Goal: Task Accomplishment & Management: Use online tool/utility

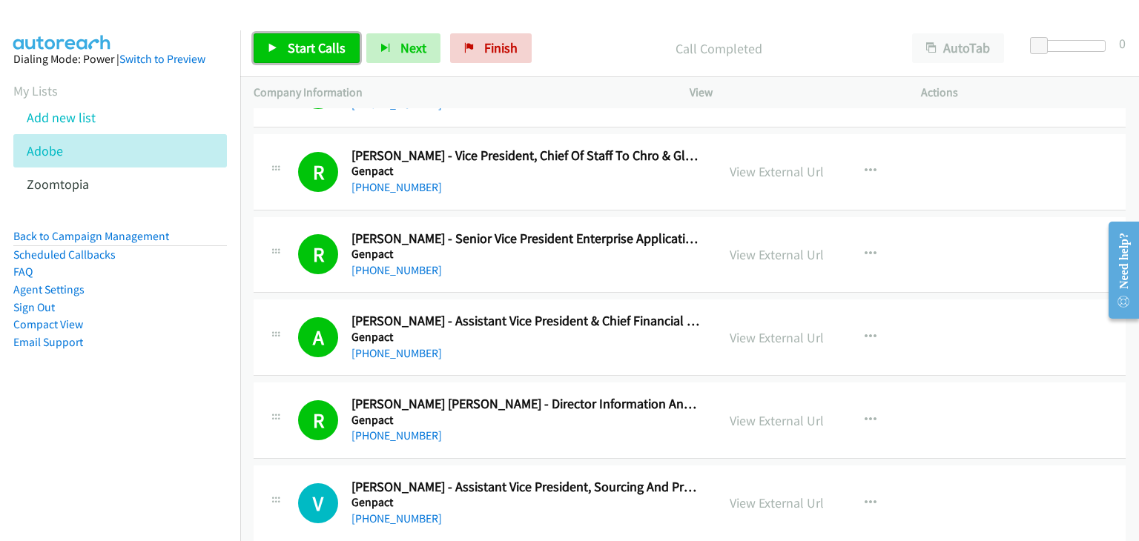
click at [323, 40] on span "Start Calls" at bounding box center [317, 47] width 58 height 17
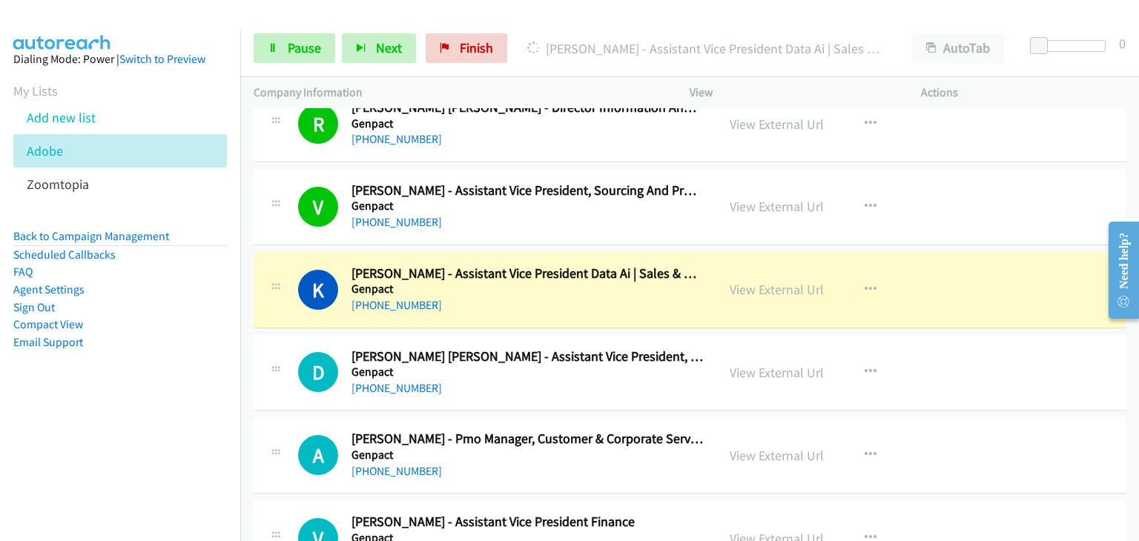
click at [676, 475] on div "A Callback Scheduled Aadrit Kashyap - Pmo Manager, Customer & Corporate Service…" at bounding box center [690, 455] width 872 height 76
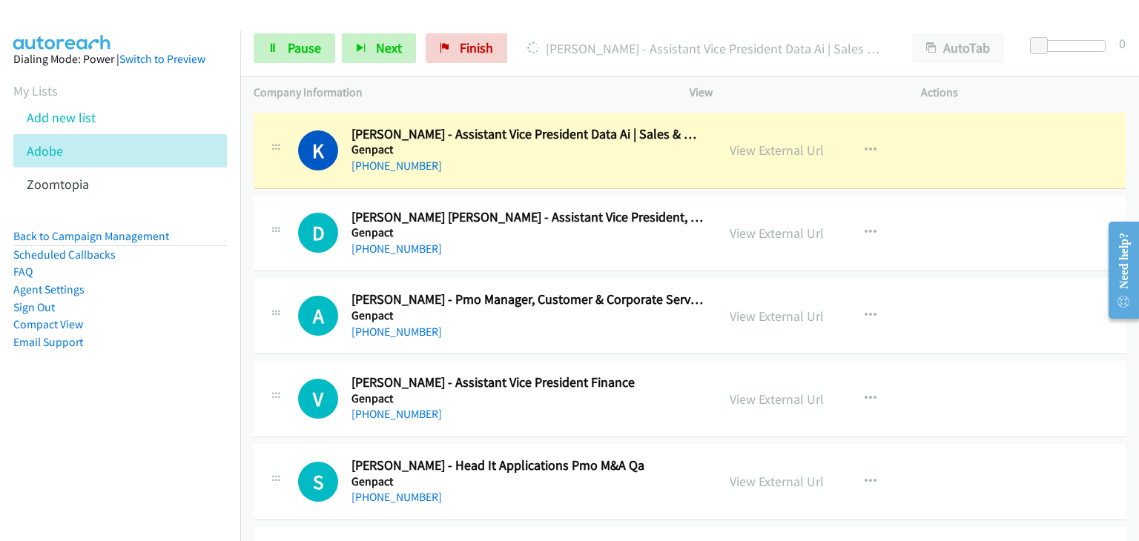
scroll to position [3039, 0]
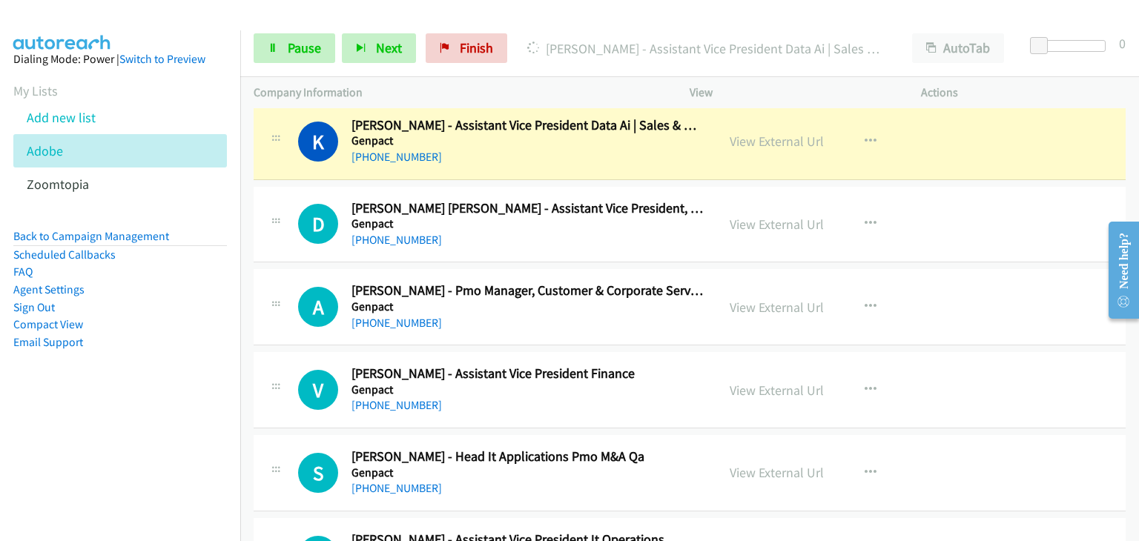
click at [735, 448] on div "View External Url View External Url Schedule/Manage Callback Start Calls Here R…" at bounding box center [838, 472] width 245 height 49
click at [297, 50] on span "Pause" at bounding box center [304, 47] width 33 height 17
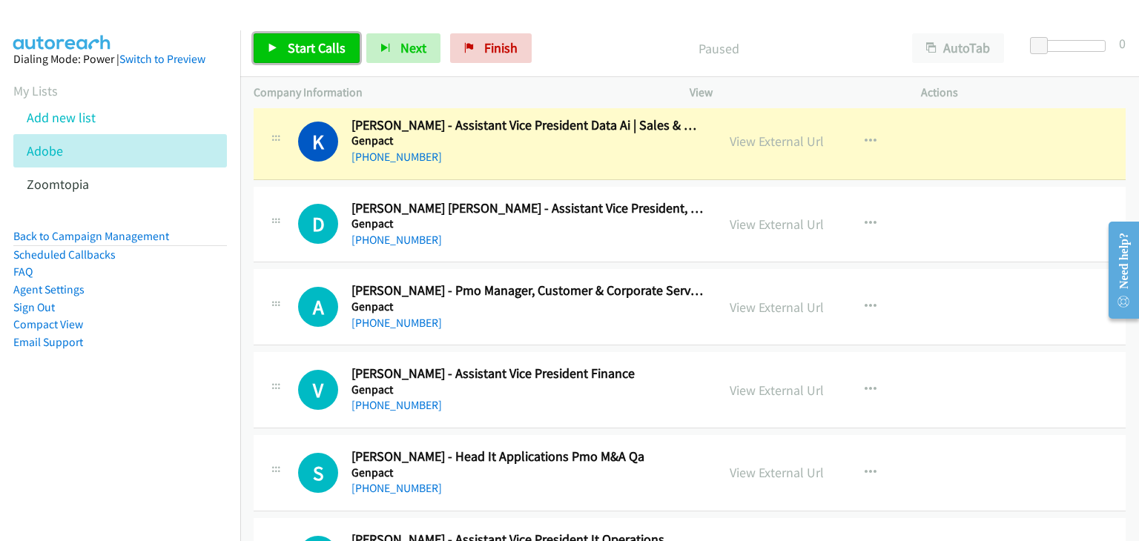
drag, startPoint x: 326, startPoint y: 41, endPoint x: 589, endPoint y: 334, distance: 393.7
click at [326, 42] on span "Start Calls" at bounding box center [317, 47] width 58 height 17
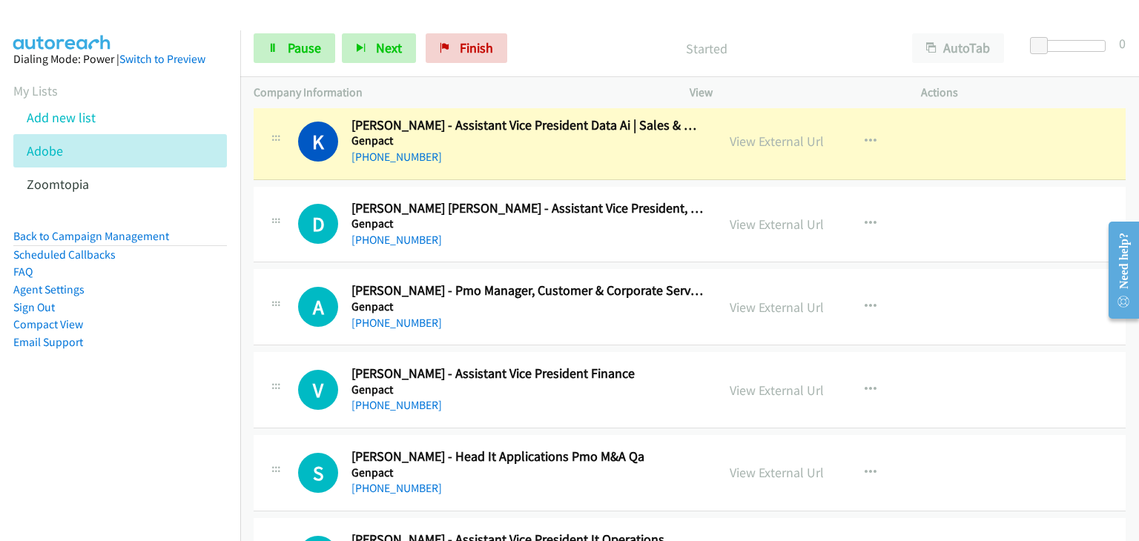
click at [285, 187] on div "D Callback Scheduled Divya Puri Sachdeva - Assistant Vice President, Sales & Co…" at bounding box center [690, 225] width 872 height 76
drag, startPoint x: 798, startPoint y: 130, endPoint x: 813, endPoint y: 139, distance: 17.9
drag, startPoint x: 813, startPoint y: 139, endPoint x: 755, endPoint y: 220, distance: 99.4
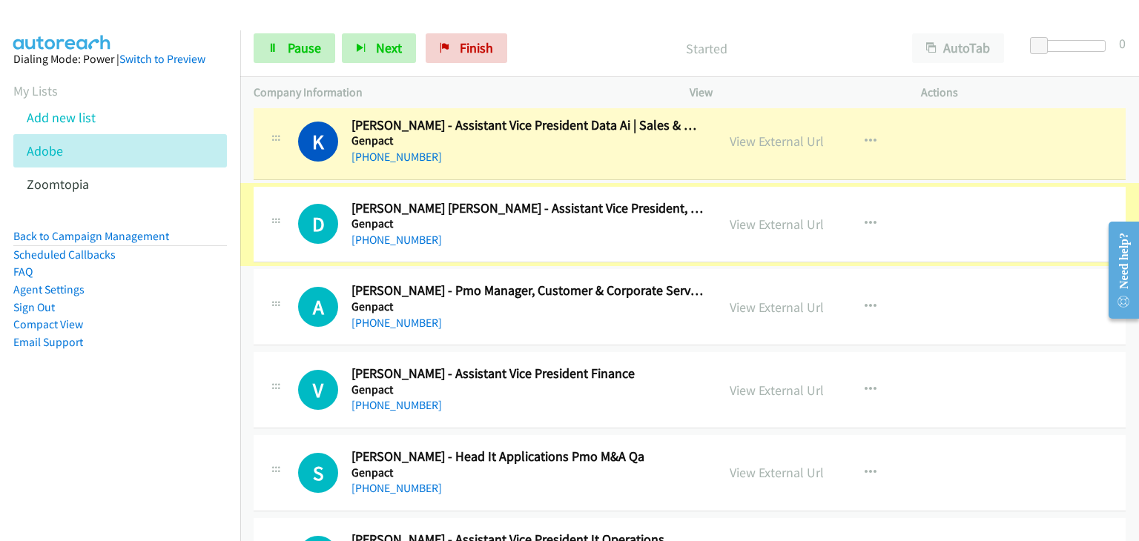
drag, startPoint x: 755, startPoint y: 220, endPoint x: 790, endPoint y: 231, distance: 36.6
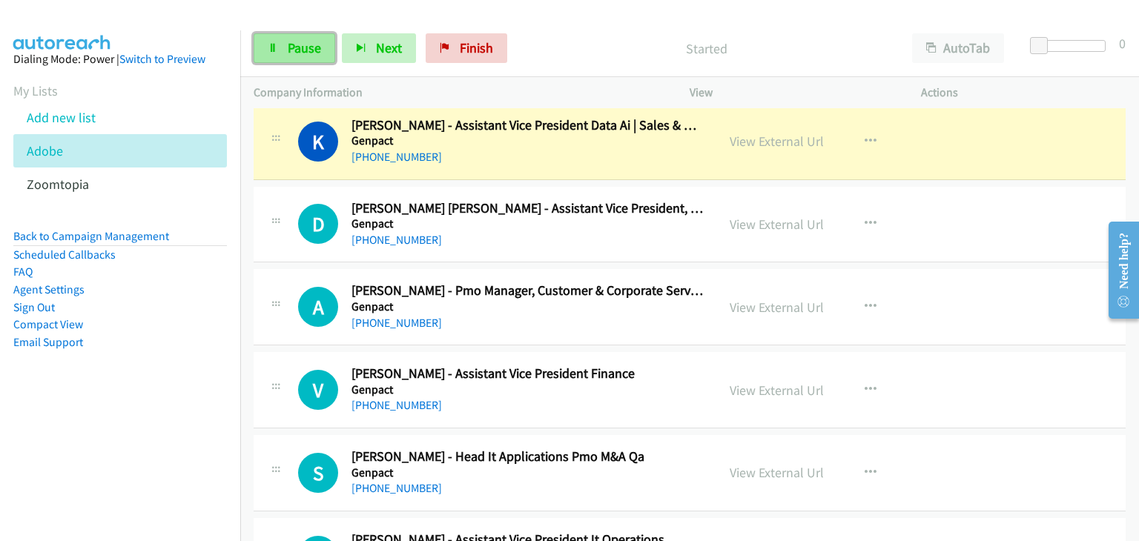
click at [294, 48] on span "Pause" at bounding box center [304, 47] width 33 height 17
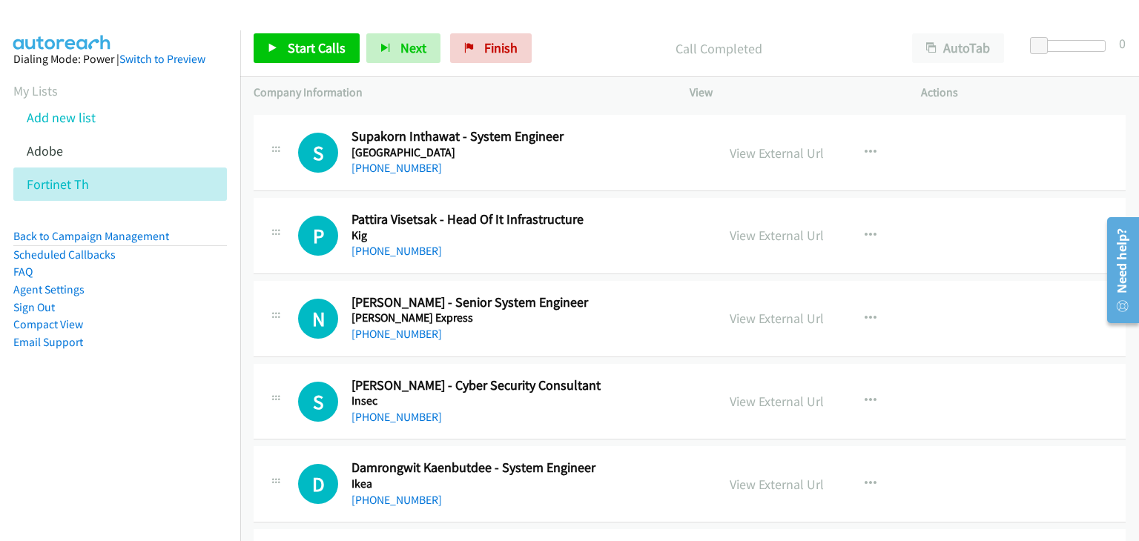
scroll to position [5968, 0]
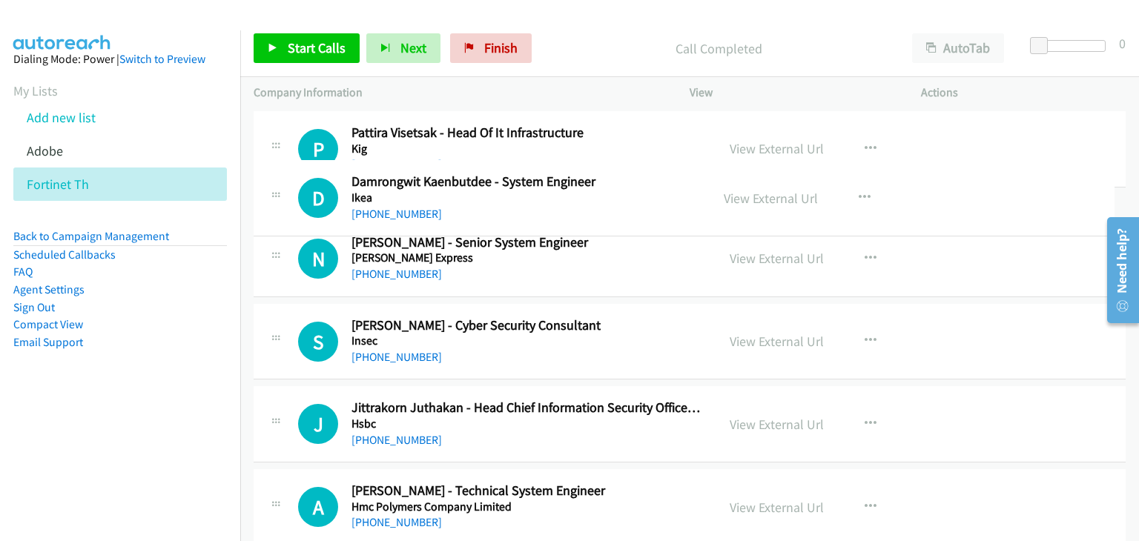
drag, startPoint x: 579, startPoint y: 379, endPoint x: 575, endPoint y: 191, distance: 188.3
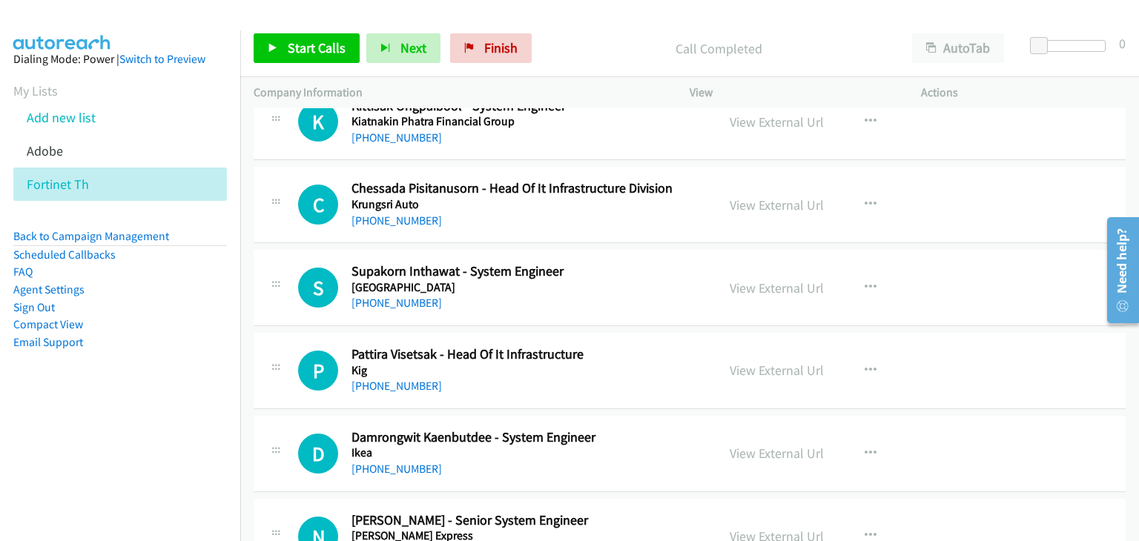
scroll to position [5746, 0]
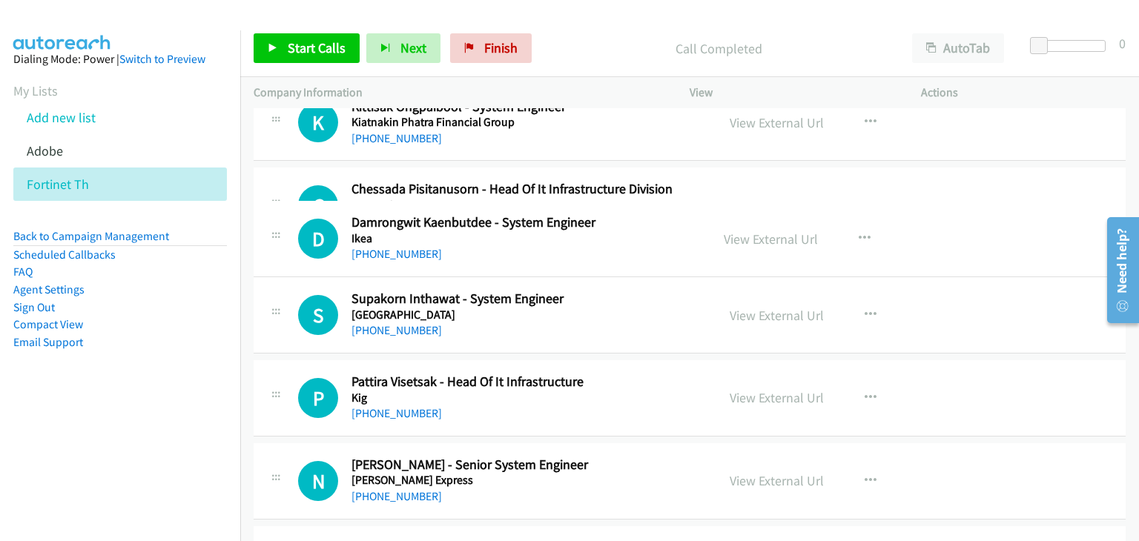
drag, startPoint x: 572, startPoint y: 437, endPoint x: 557, endPoint y: 222, distance: 214.8
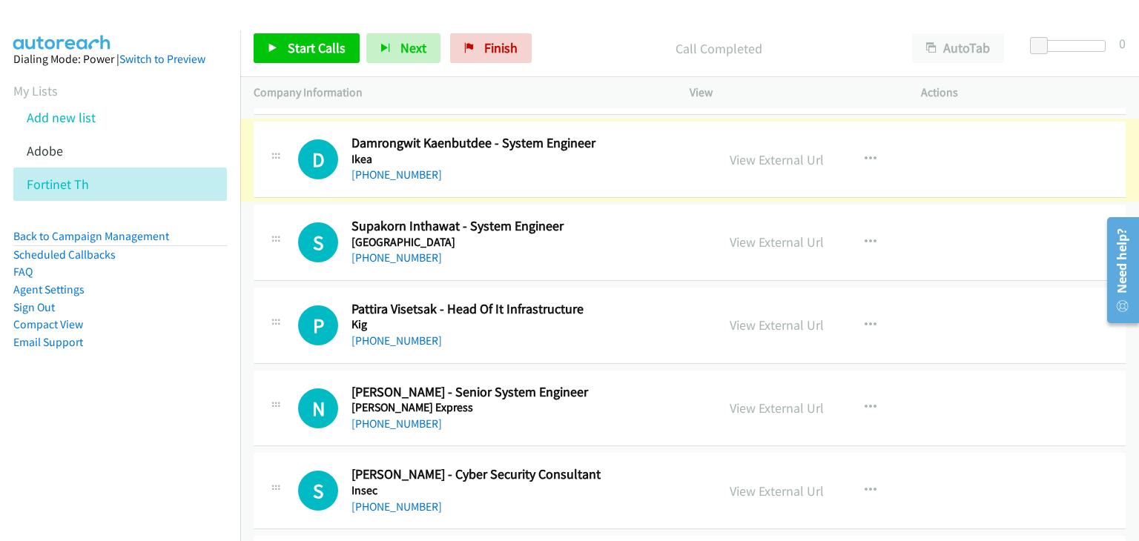
scroll to position [5968, 0]
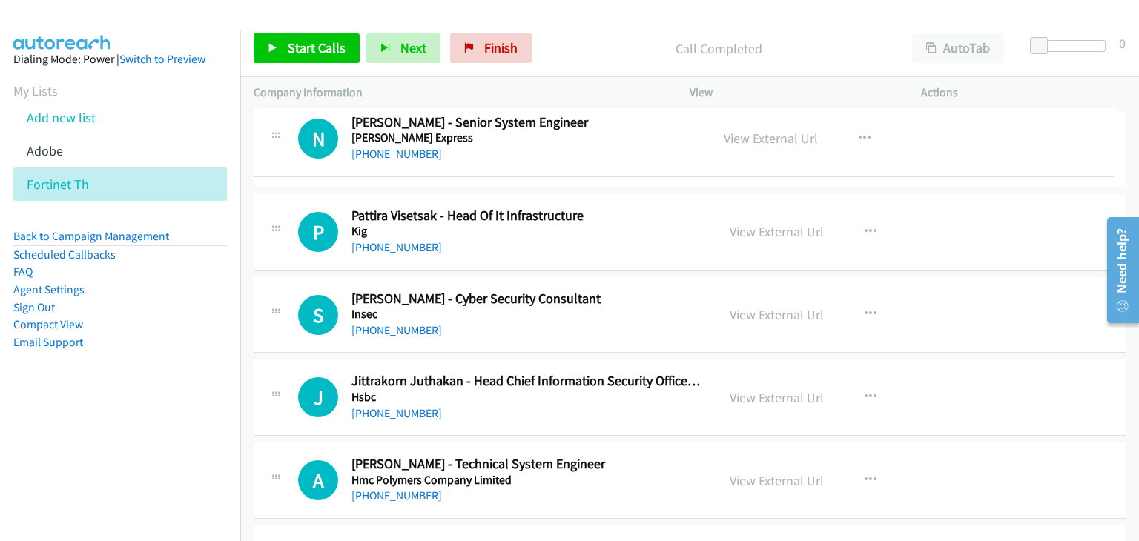
drag, startPoint x: 549, startPoint y: 299, endPoint x: 543, endPoint y: 129, distance: 169.9
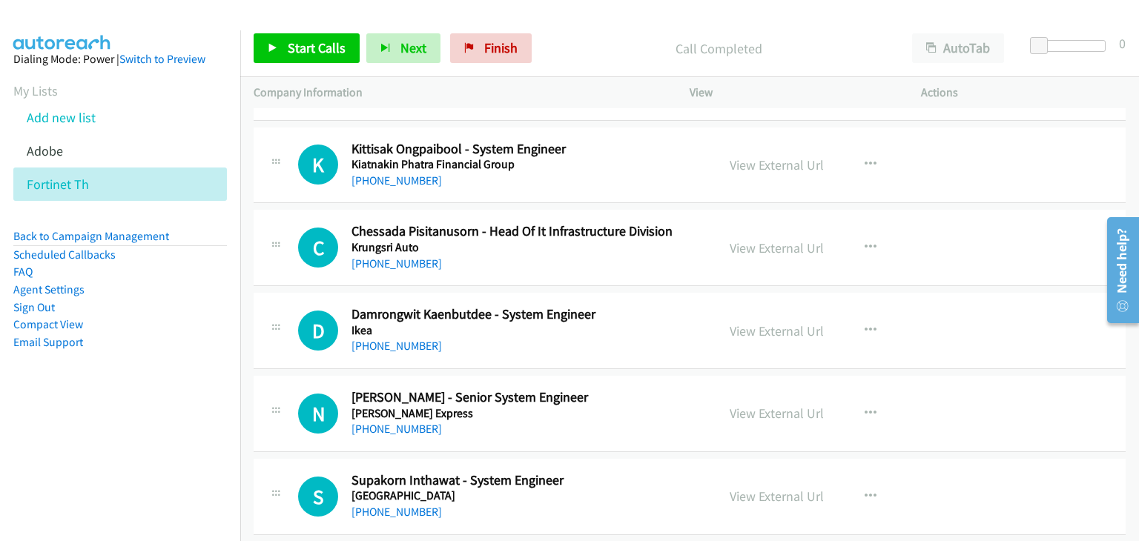
scroll to position [5680, 0]
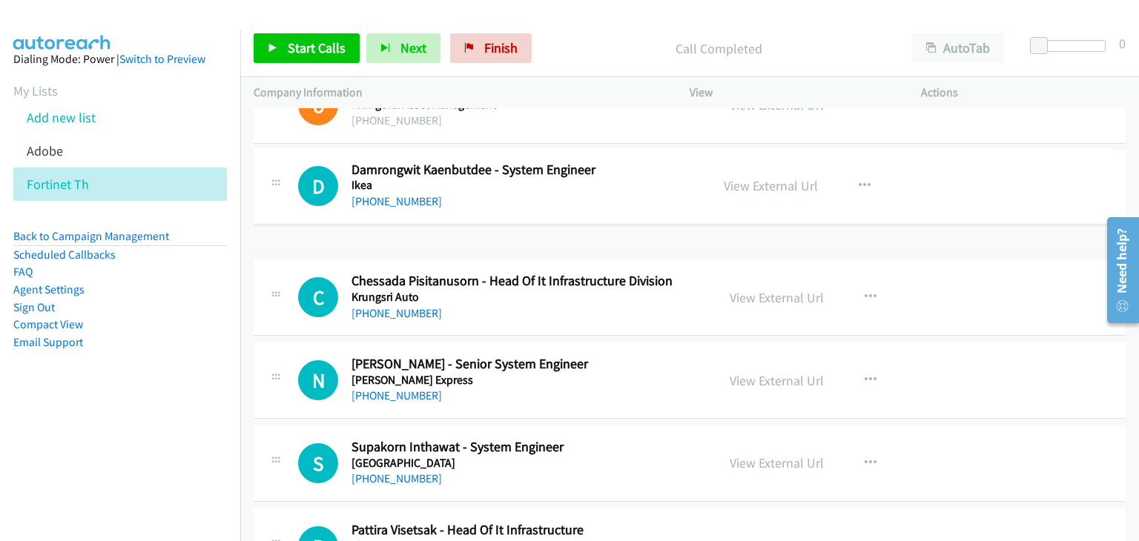
drag, startPoint x: 594, startPoint y: 344, endPoint x: 571, endPoint y: 187, distance: 158.8
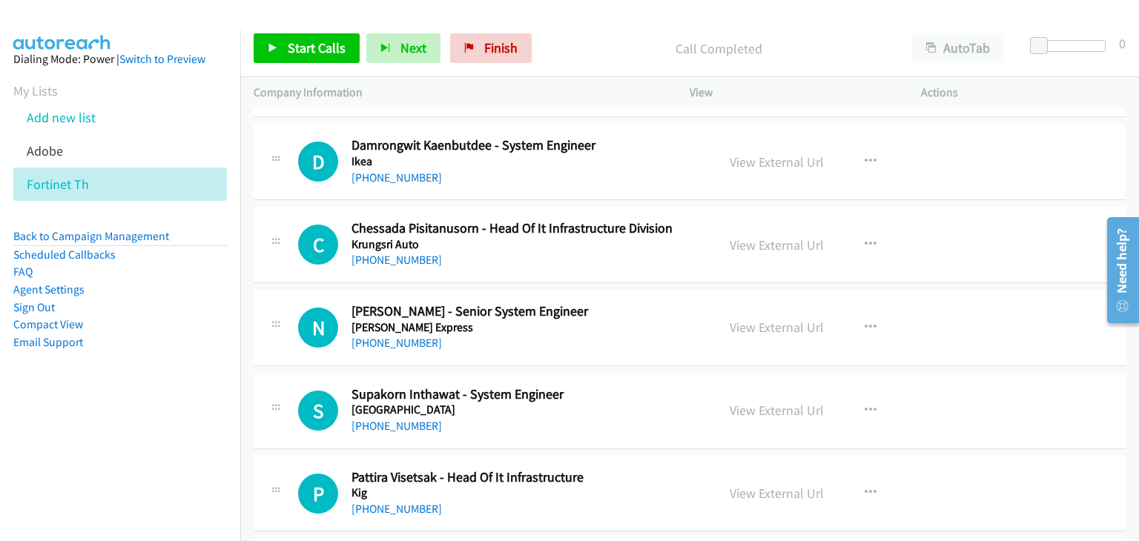
scroll to position [5755, 0]
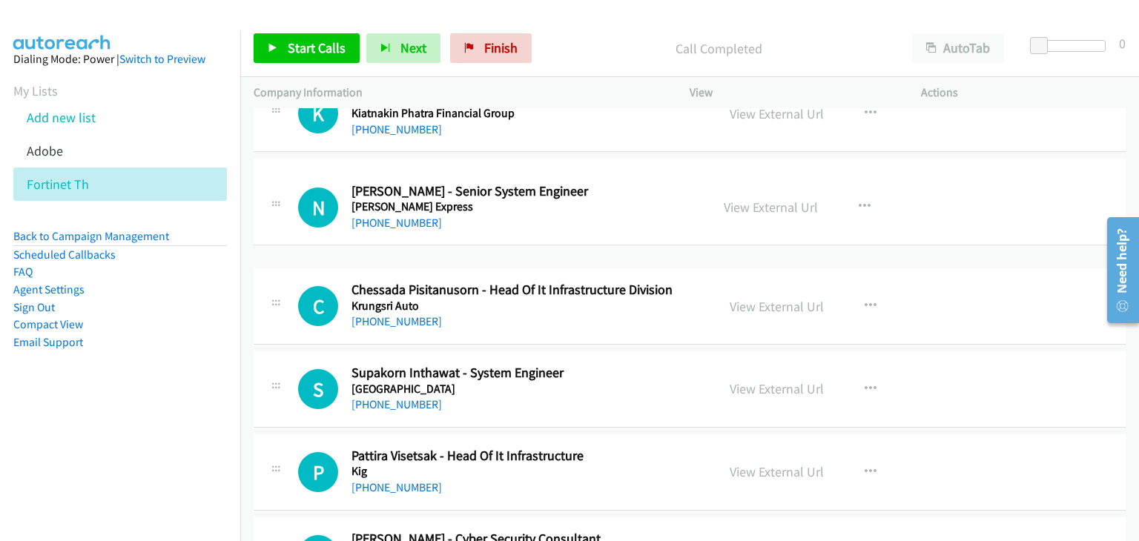
drag, startPoint x: 568, startPoint y: 309, endPoint x: 560, endPoint y: 197, distance: 112.2
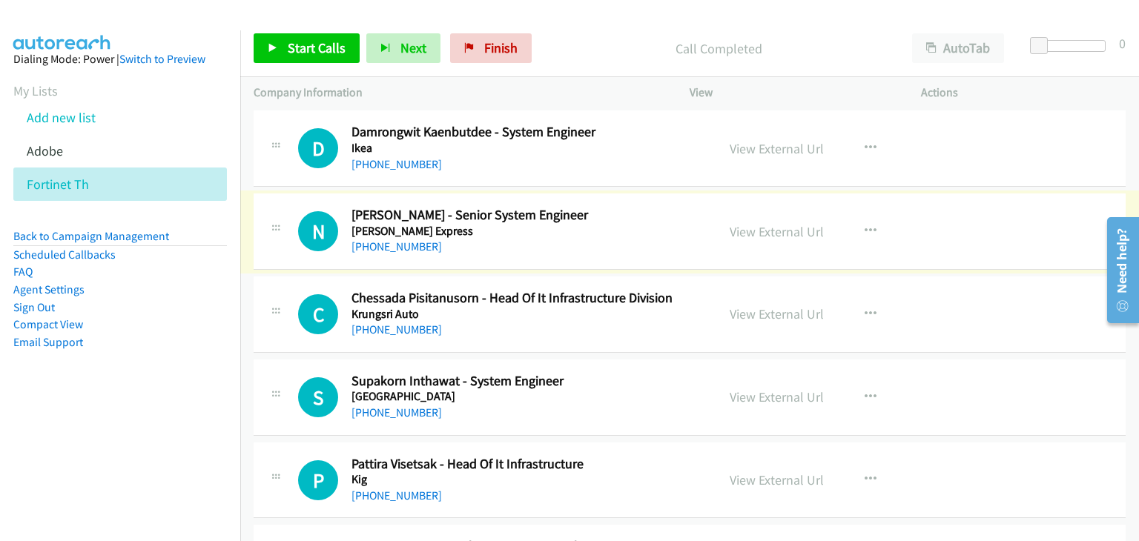
scroll to position [5829, 0]
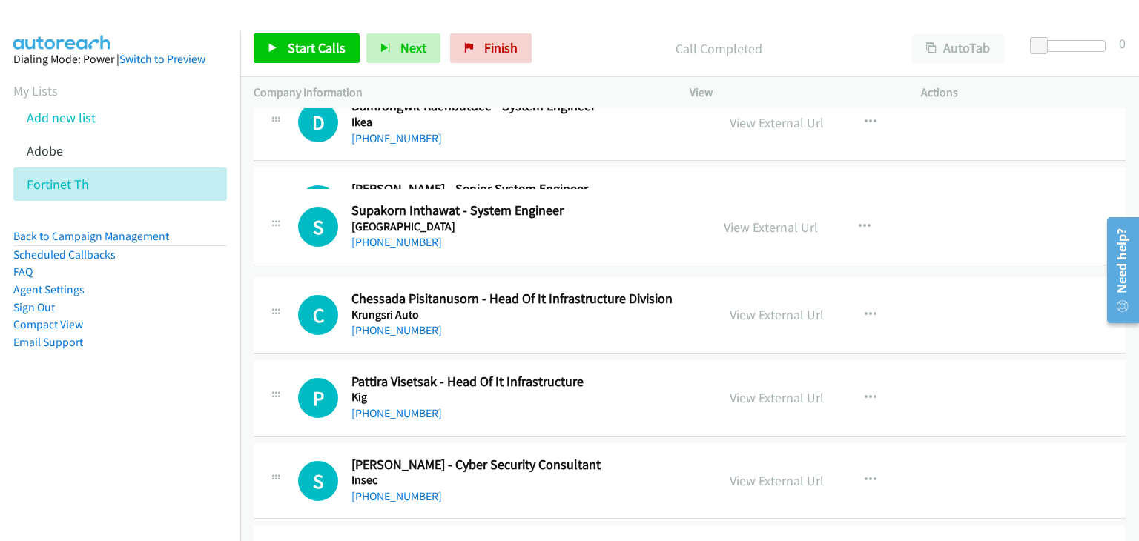
drag, startPoint x: 560, startPoint y: 319, endPoint x: 561, endPoint y: 191, distance: 129.0
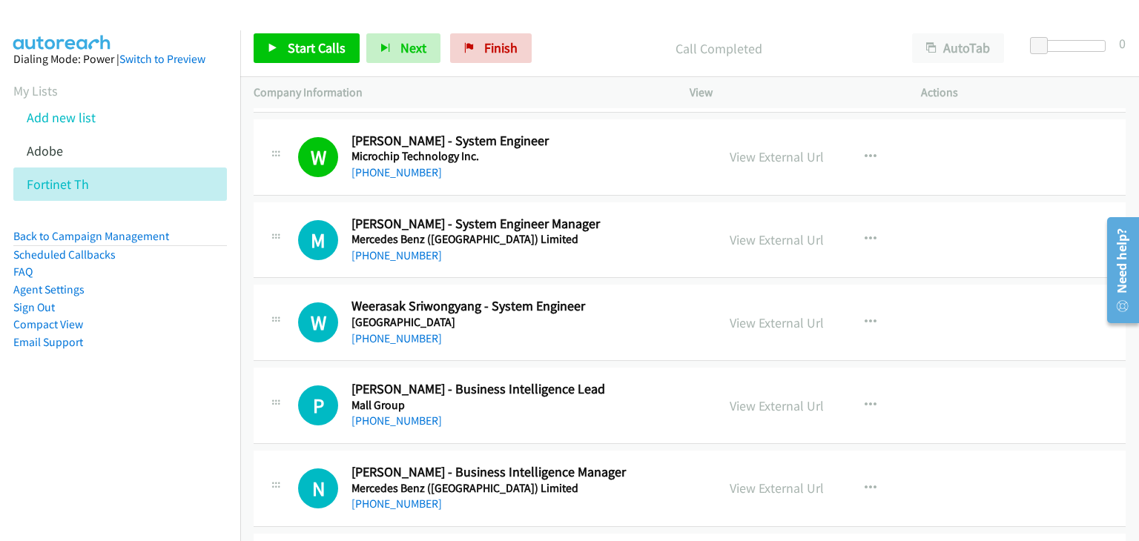
scroll to position [4865, 0]
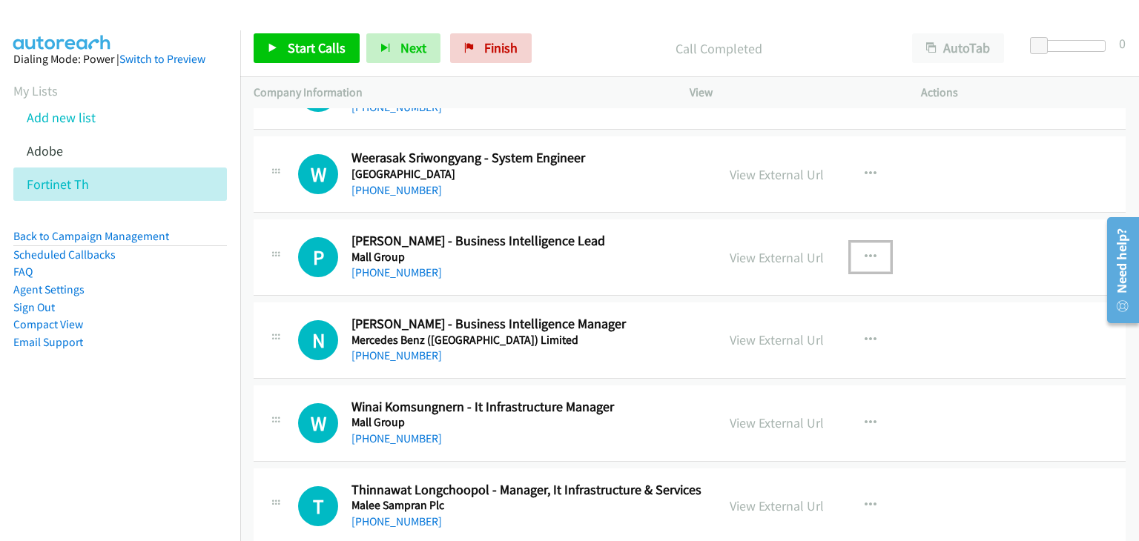
click at [870, 249] on button "button" at bounding box center [870, 257] width 40 height 30
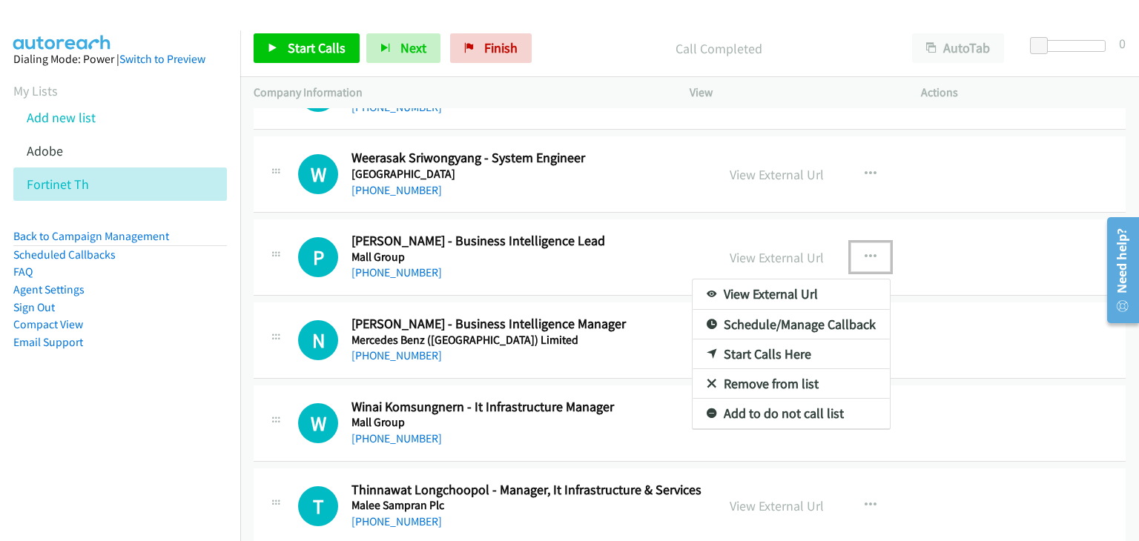
click at [771, 340] on link "Start Calls Here" at bounding box center [790, 355] width 197 height 30
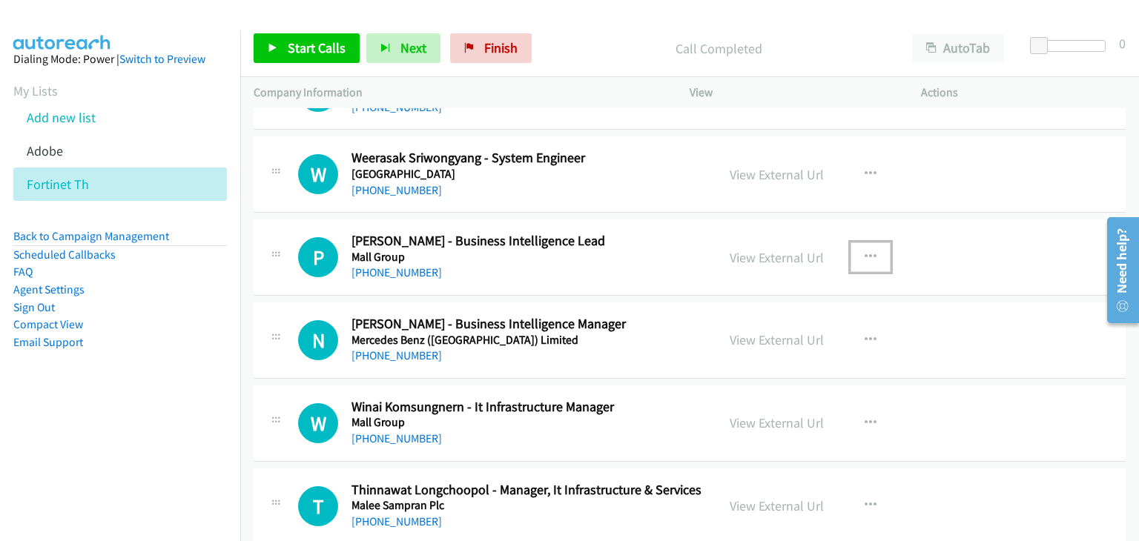
drag, startPoint x: 867, startPoint y: 238, endPoint x: 869, endPoint y: 280, distance: 42.3
click at [867, 242] on button "button" at bounding box center [870, 257] width 40 height 30
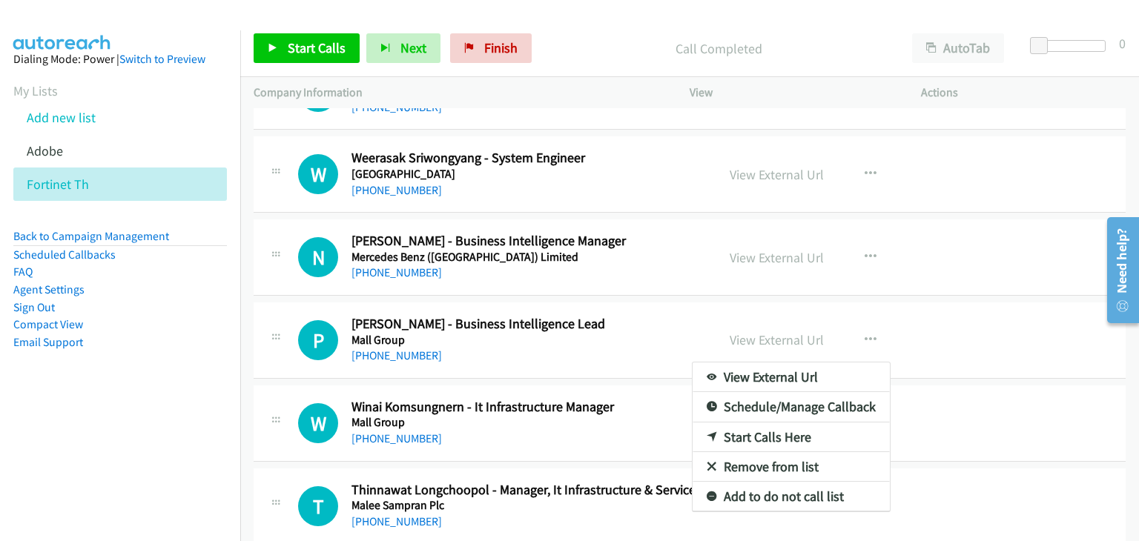
click at [303, 43] on div at bounding box center [569, 270] width 1139 height 541
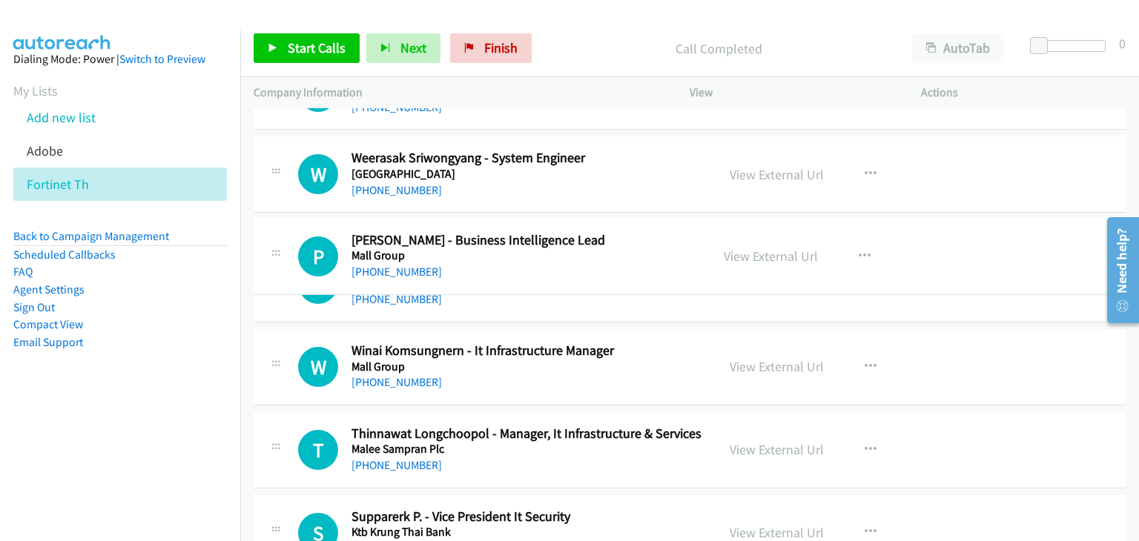
drag, startPoint x: 590, startPoint y: 315, endPoint x: 586, endPoint y: 239, distance: 75.7
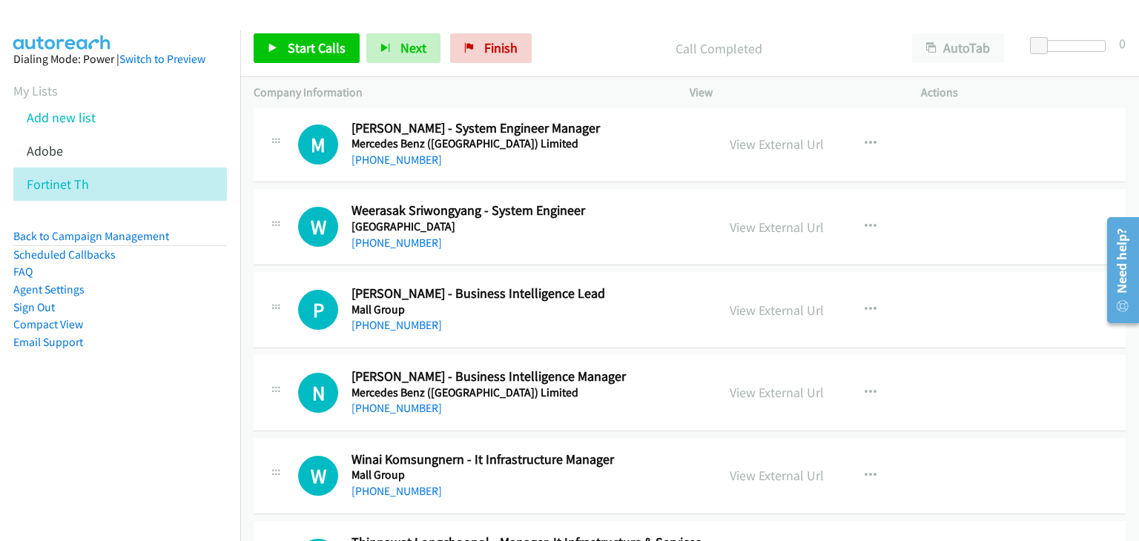
scroll to position [4791, 0]
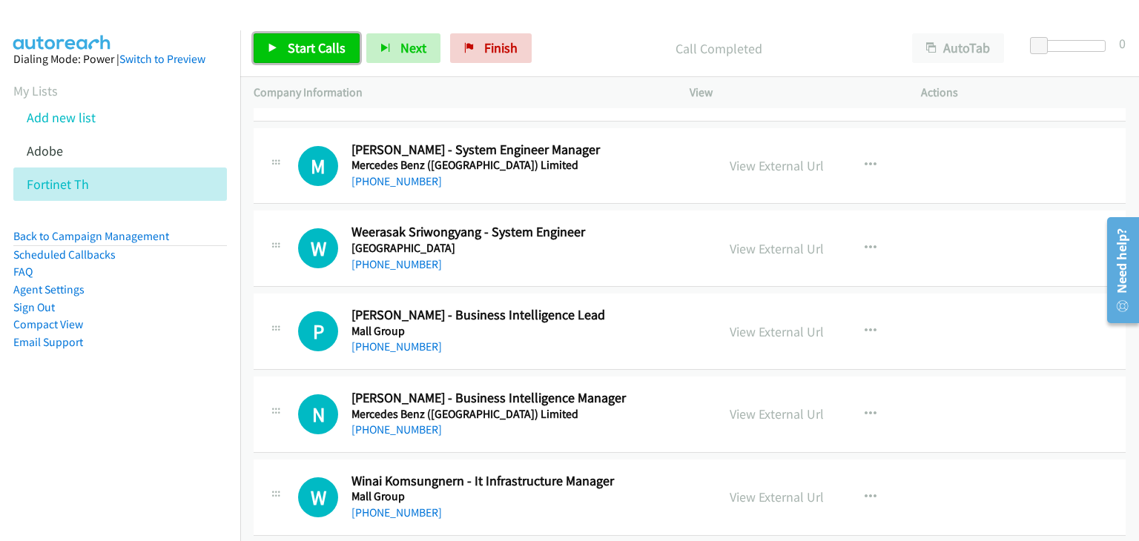
click at [317, 42] on span "Start Calls" at bounding box center [317, 47] width 58 height 17
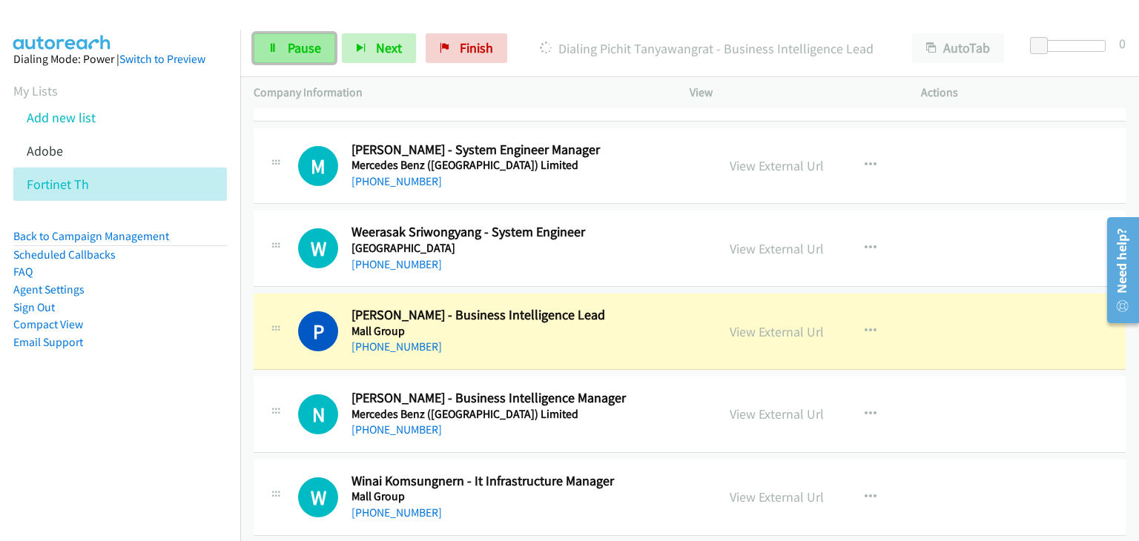
click at [297, 36] on link "Pause" at bounding box center [295, 48] width 82 height 30
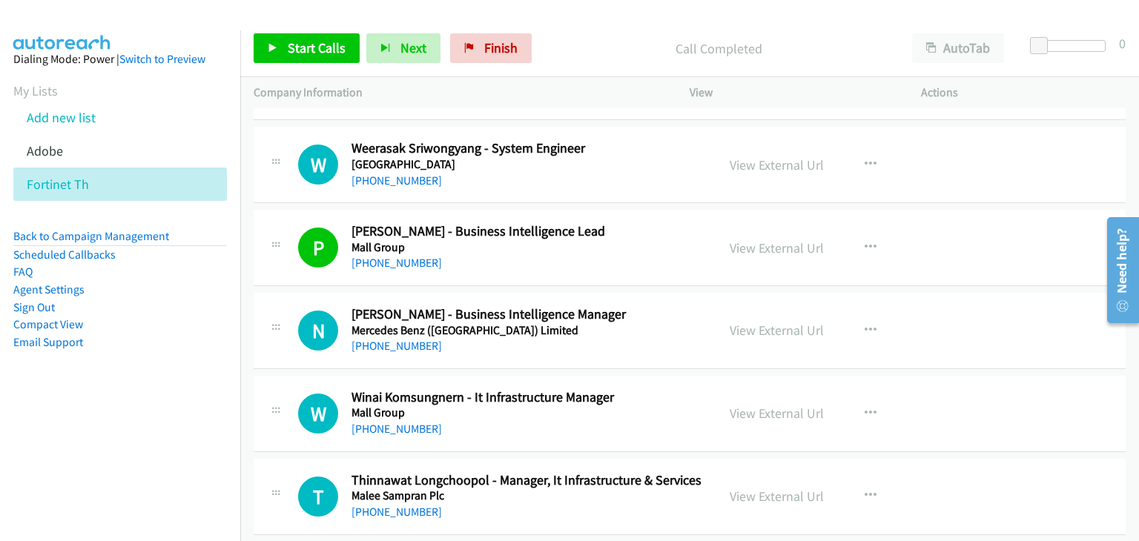
scroll to position [5013, 0]
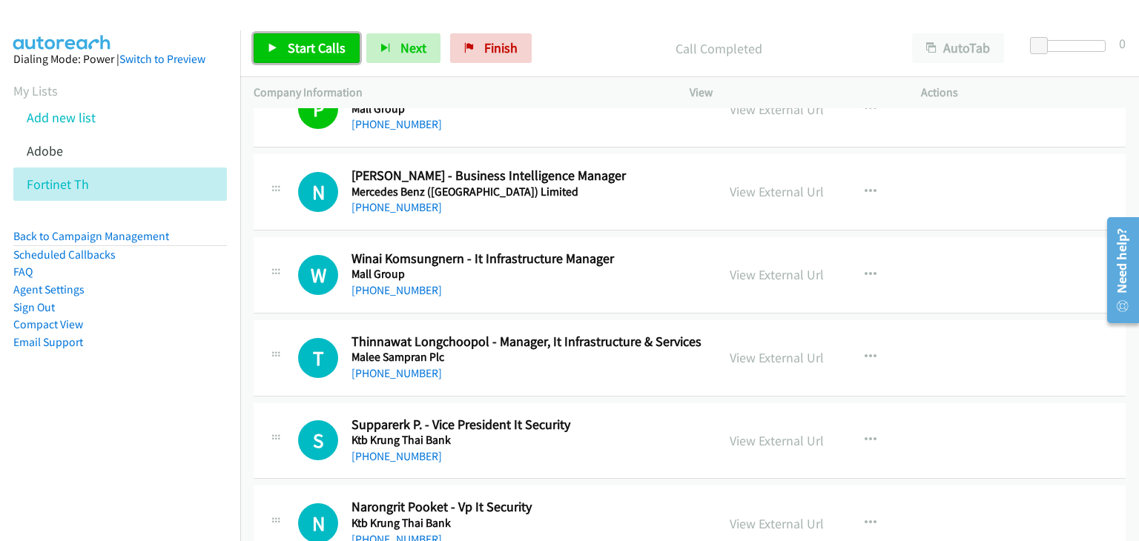
drag, startPoint x: 302, startPoint y: 53, endPoint x: 317, endPoint y: 52, distance: 15.6
click at [302, 53] on span "Start Calls" at bounding box center [317, 47] width 58 height 17
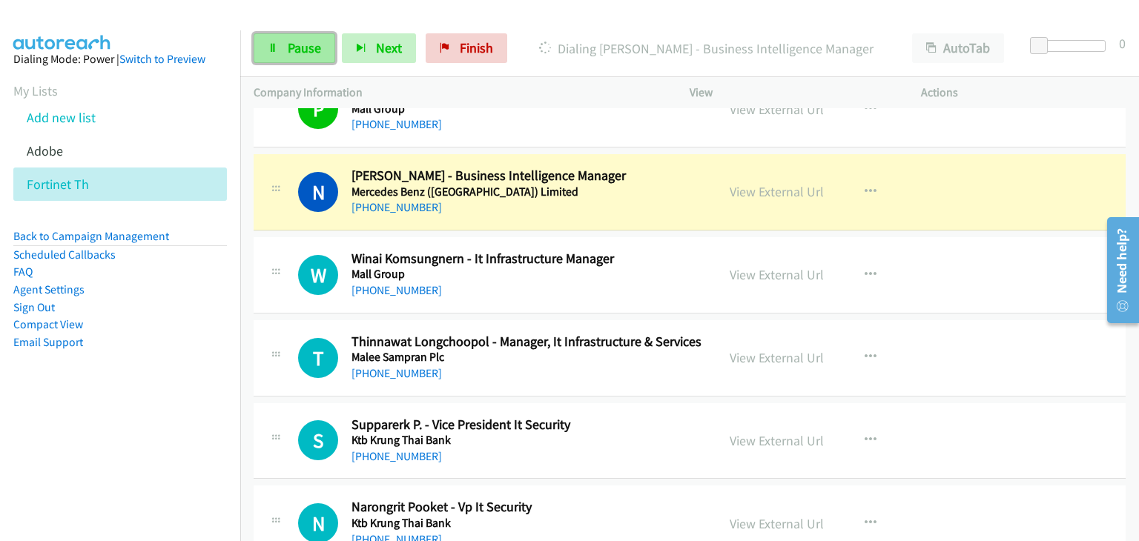
click at [322, 53] on link "Pause" at bounding box center [295, 48] width 82 height 30
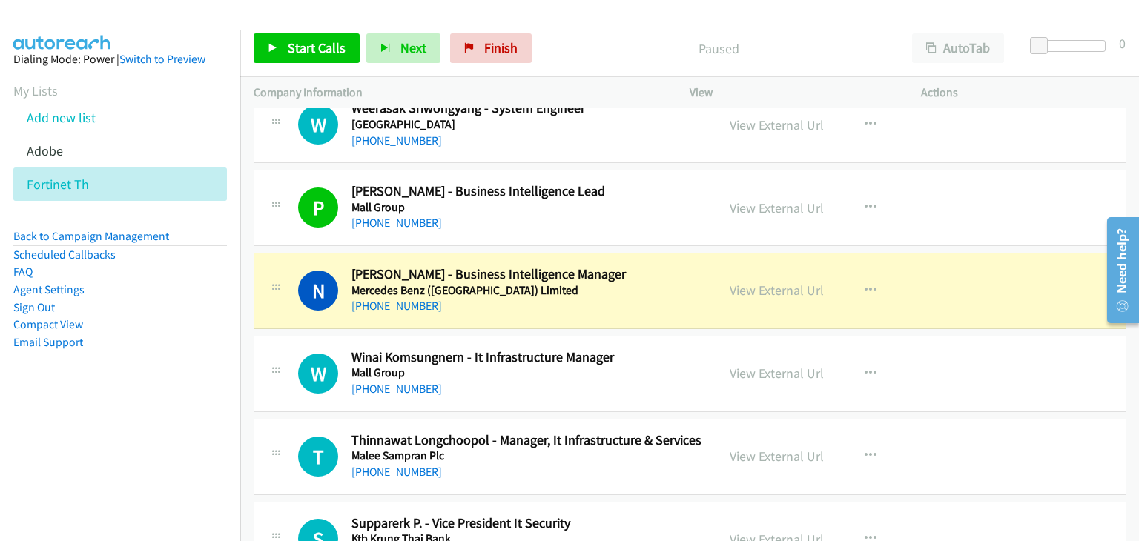
scroll to position [4939, 0]
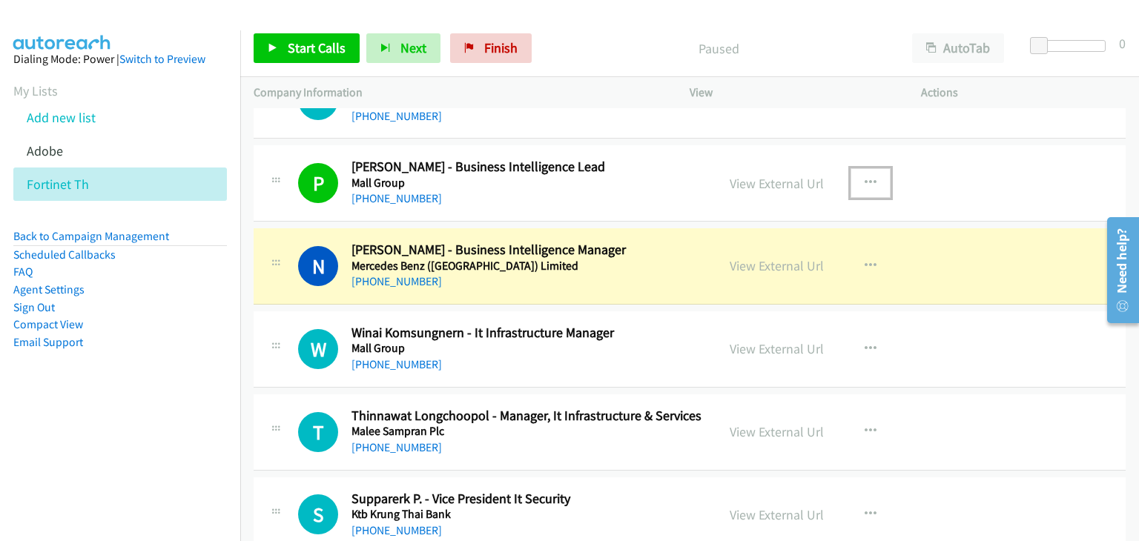
click at [864, 177] on icon "button" at bounding box center [870, 183] width 12 height 12
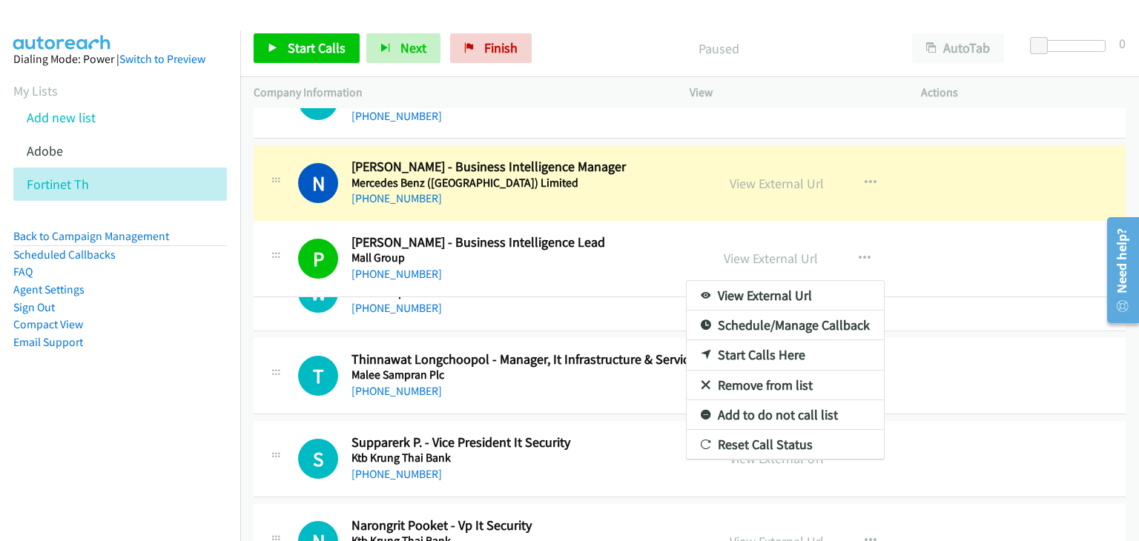
drag, startPoint x: 741, startPoint y: 173, endPoint x: 648, endPoint y: 201, distance: 97.3
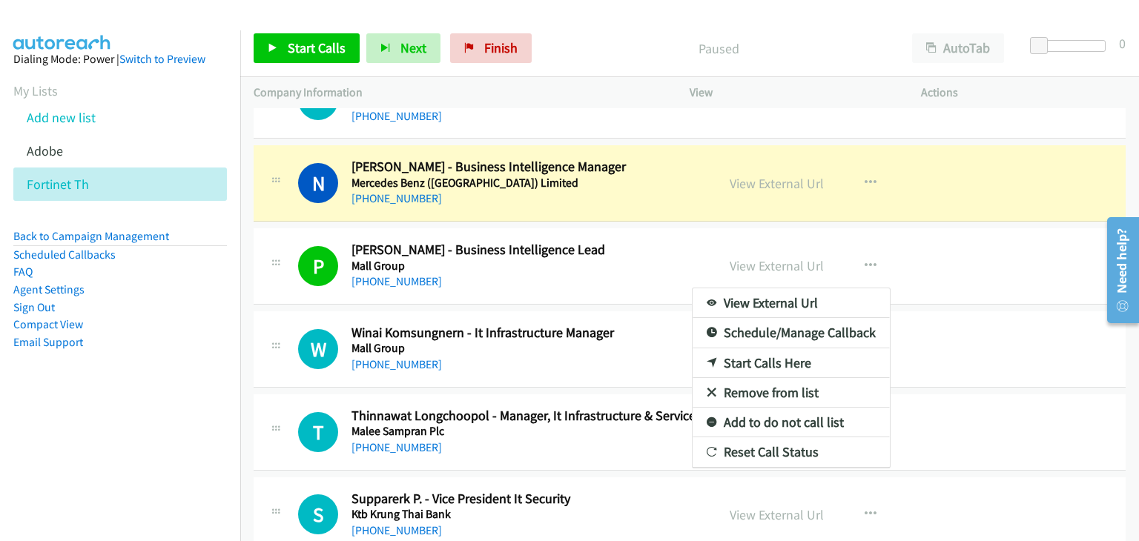
click at [860, 255] on div at bounding box center [569, 270] width 1139 height 541
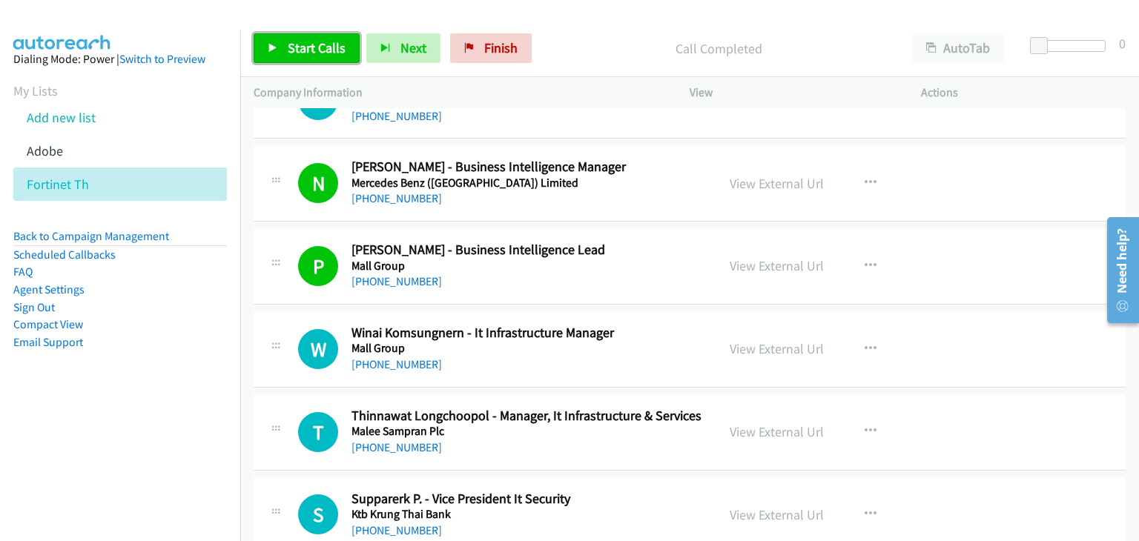
click at [320, 45] on span "Start Calls" at bounding box center [317, 47] width 58 height 17
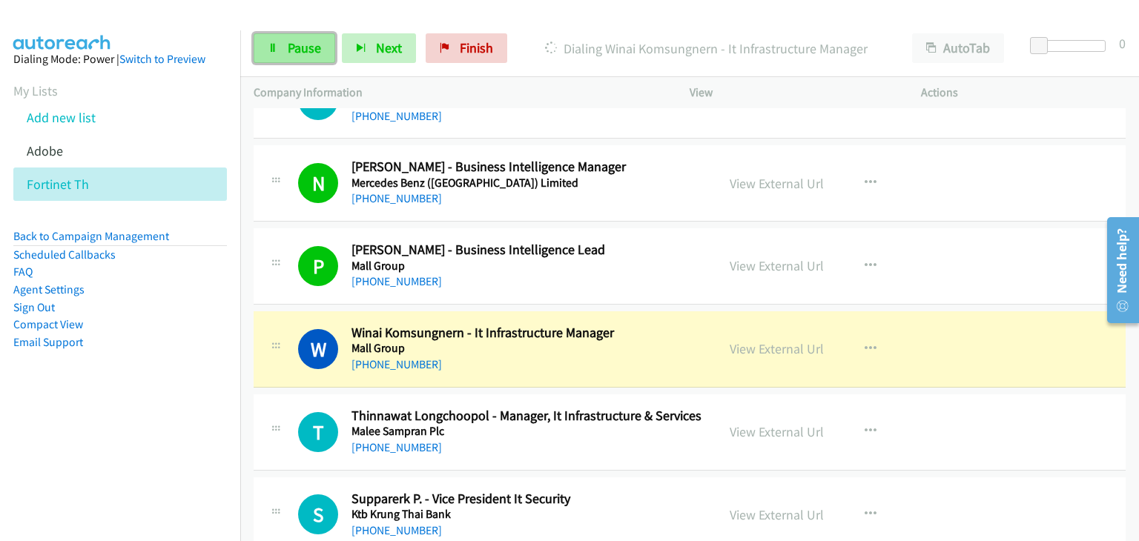
click at [301, 51] on span "Pause" at bounding box center [304, 47] width 33 height 17
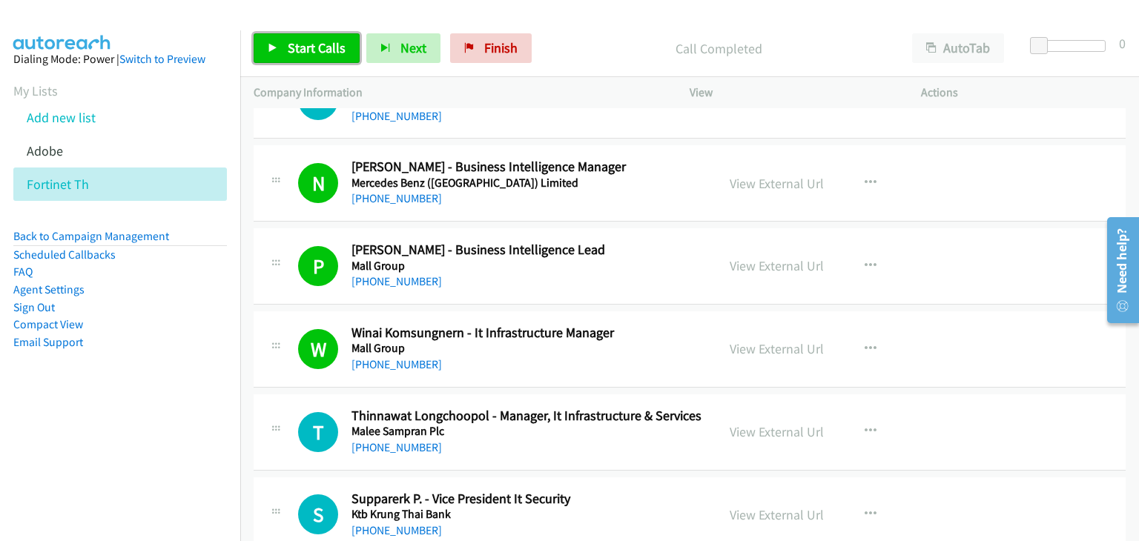
drag, startPoint x: 299, startPoint y: 48, endPoint x: 306, endPoint y: 62, distance: 15.6
click at [299, 48] on span "Start Calls" at bounding box center [317, 47] width 58 height 17
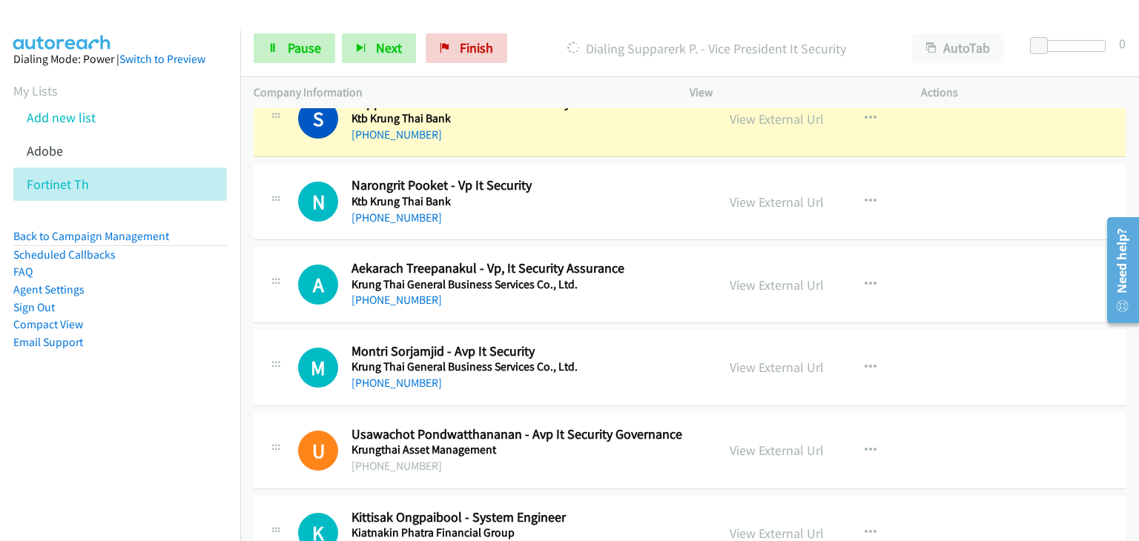
scroll to position [5236, 0]
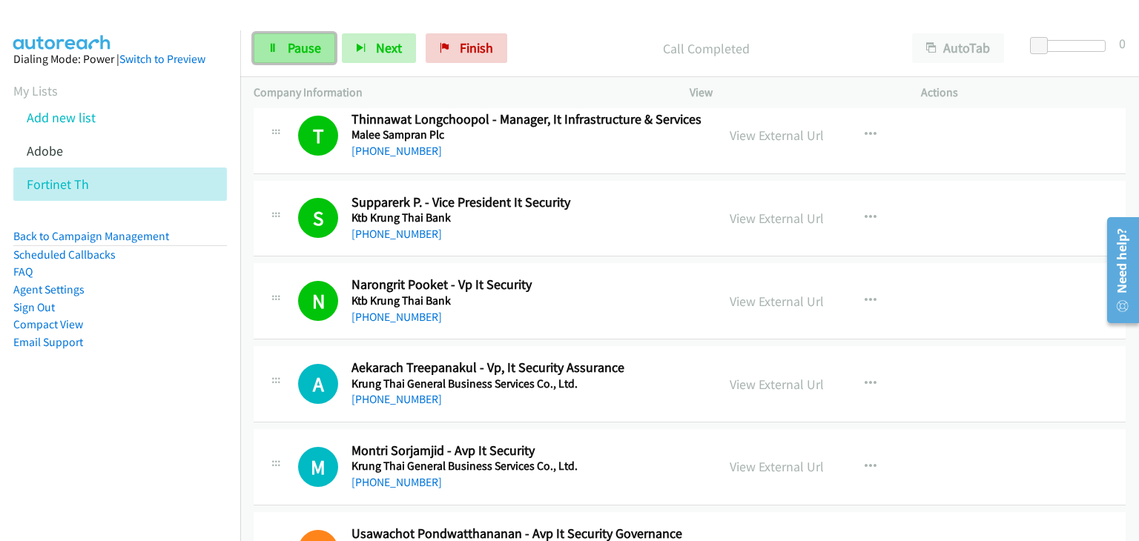
click at [288, 47] on span "Pause" at bounding box center [304, 47] width 33 height 17
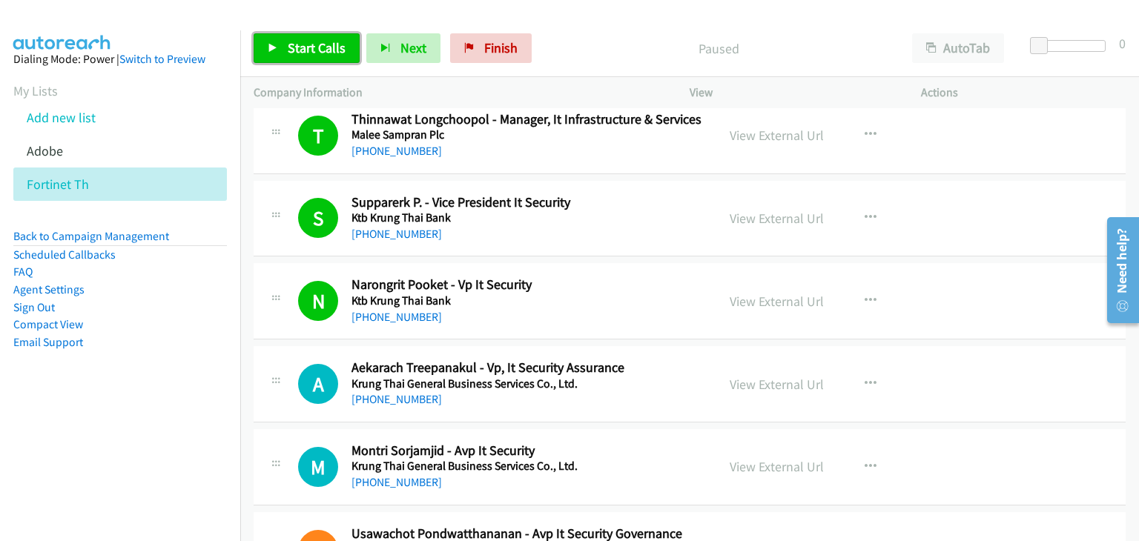
click at [291, 53] on span "Start Calls" at bounding box center [317, 47] width 58 height 17
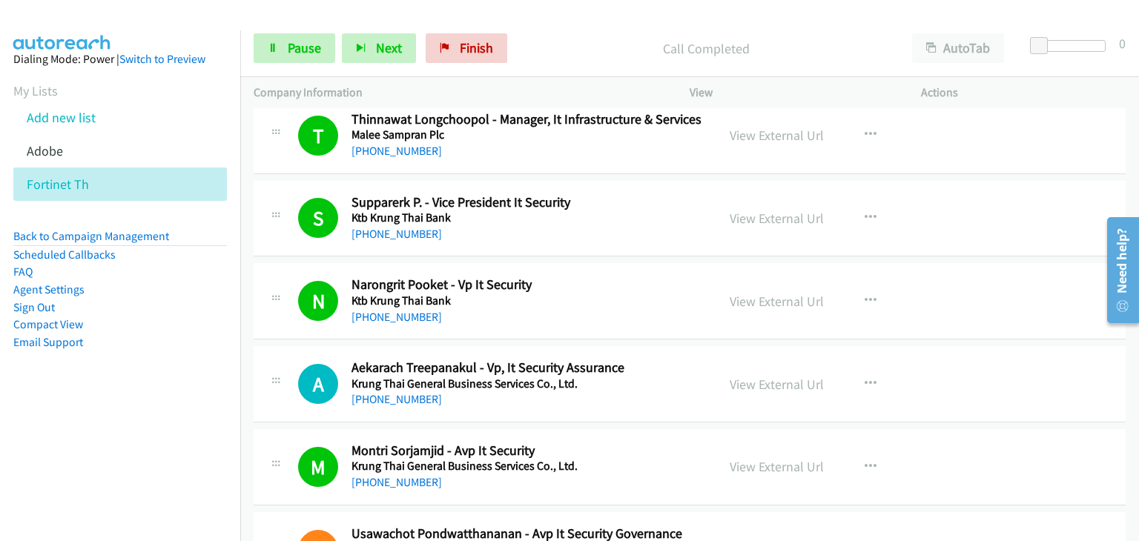
click at [268, 343] on td "A Callback Scheduled Aekarach Treepanakul - Vp, It Security Assurance Krung Tha…" at bounding box center [689, 384] width 898 height 83
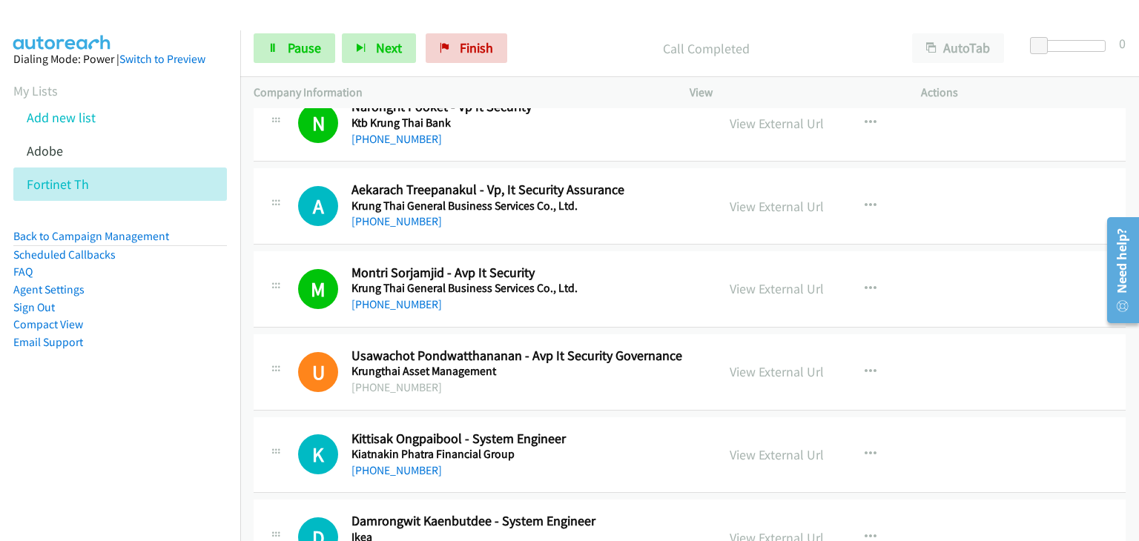
scroll to position [5532, 0]
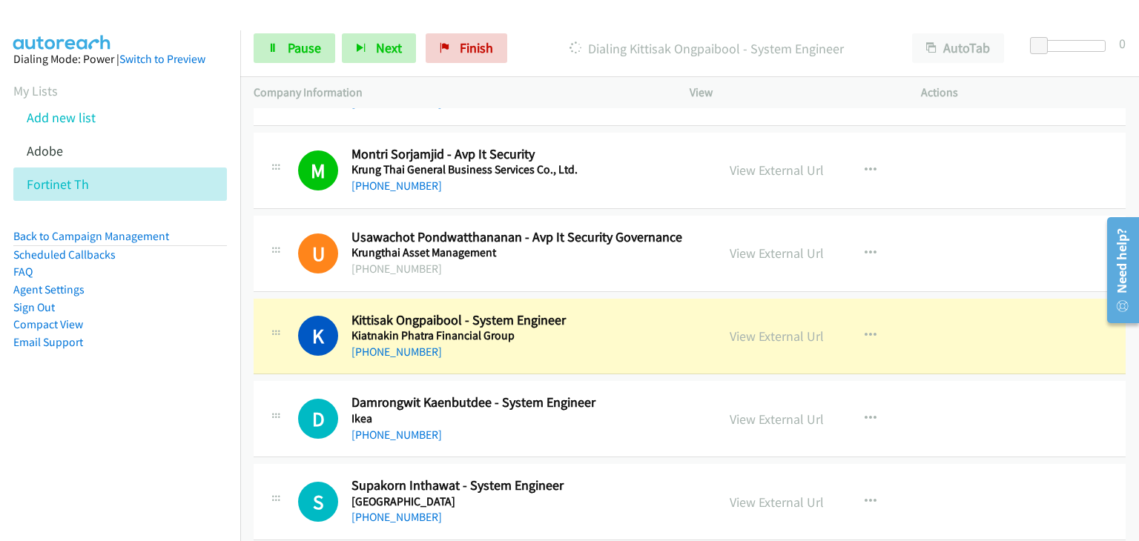
click at [273, 339] on div at bounding box center [276, 332] width 18 height 40
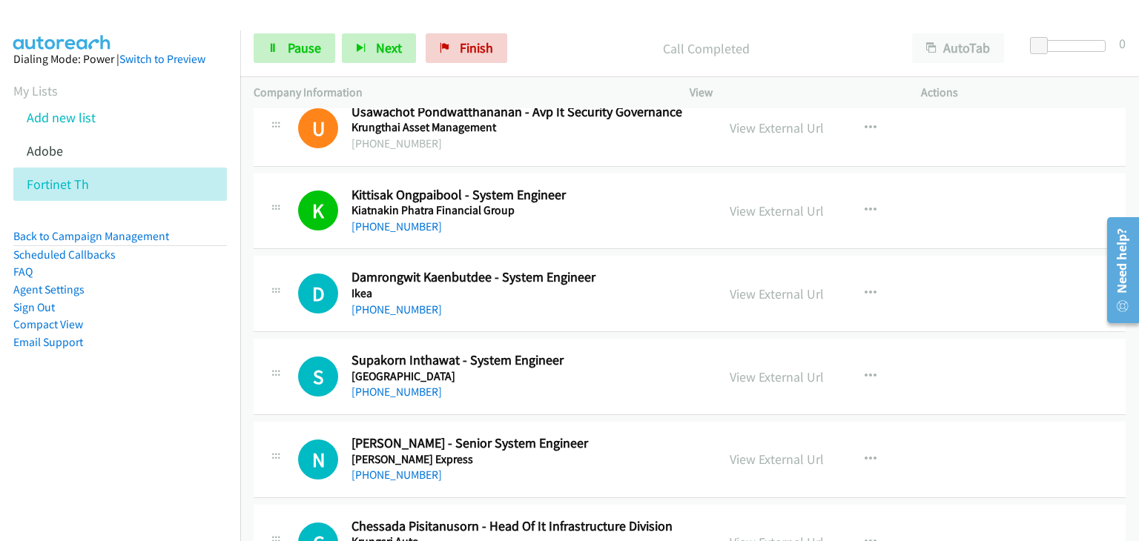
scroll to position [5680, 0]
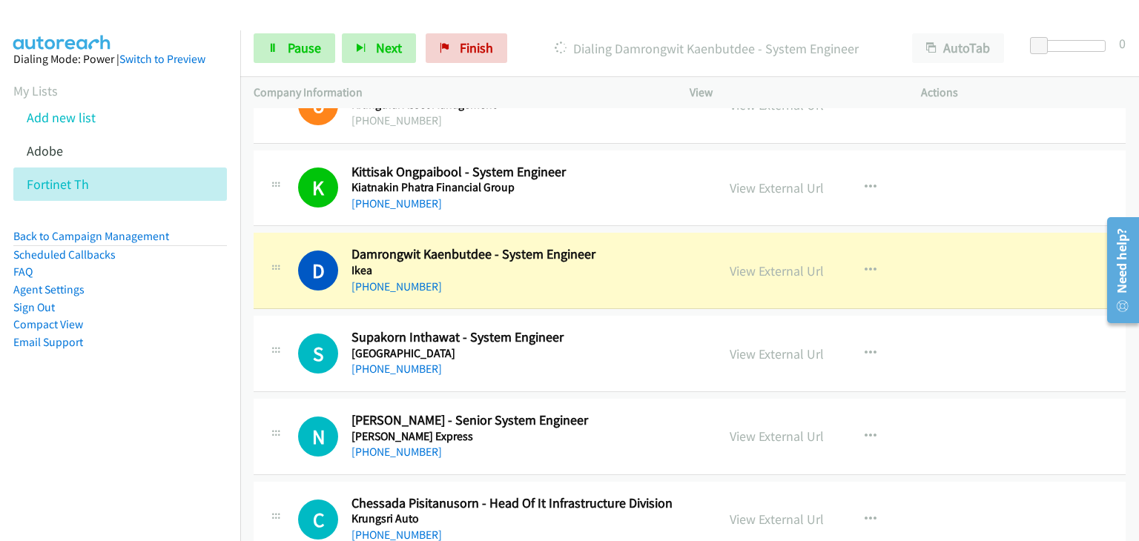
click at [257, 316] on div "S Callback Scheduled Supakorn Inthawat - System Engineer [GEOGRAPHIC_DATA] [GEO…" at bounding box center [690, 354] width 872 height 76
click at [285, 46] on link "Pause" at bounding box center [295, 48] width 82 height 30
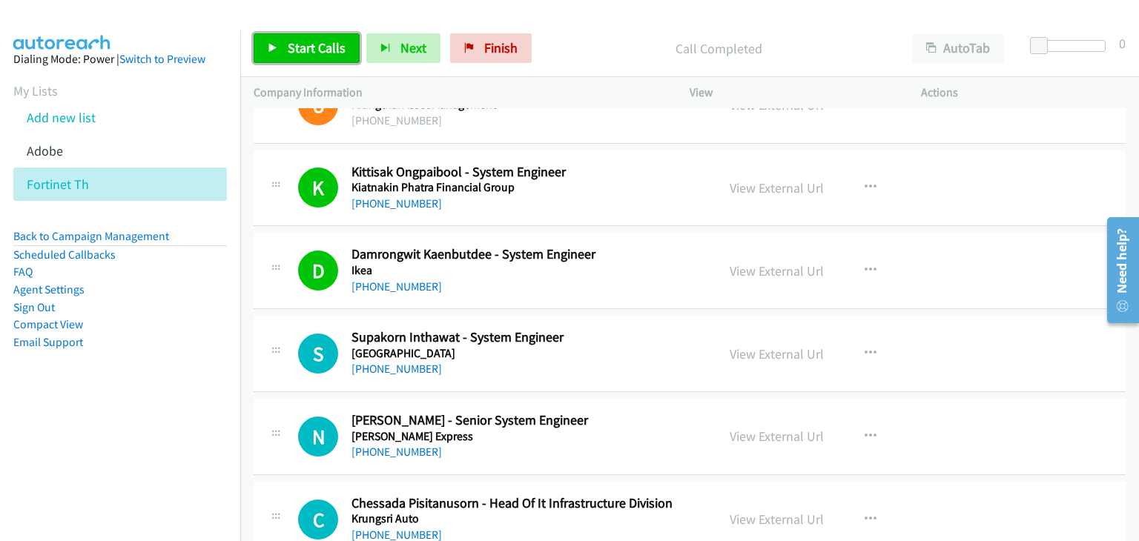
click at [313, 50] on span "Start Calls" at bounding box center [317, 47] width 58 height 17
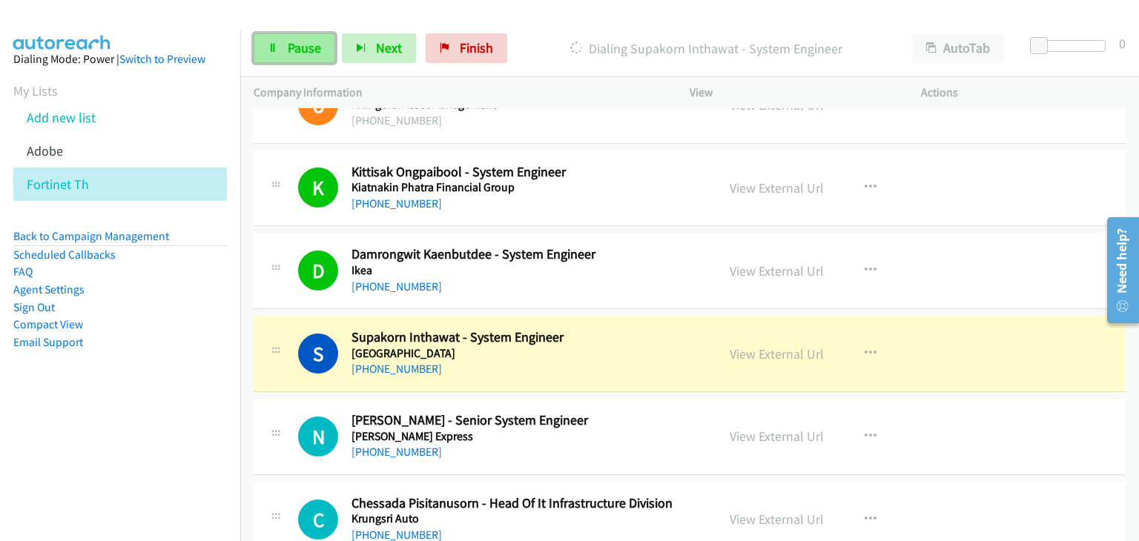
click at [280, 45] on link "Pause" at bounding box center [295, 48] width 82 height 30
